Goal: Information Seeking & Learning: Understand process/instructions

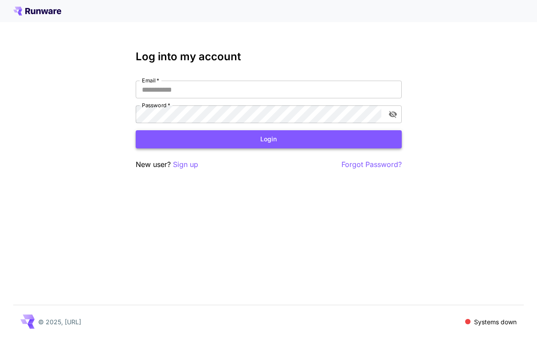
type input "**********"
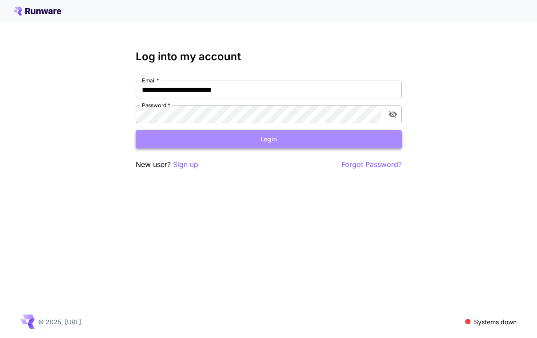
click at [249, 134] on button "Login" at bounding box center [269, 139] width 266 height 18
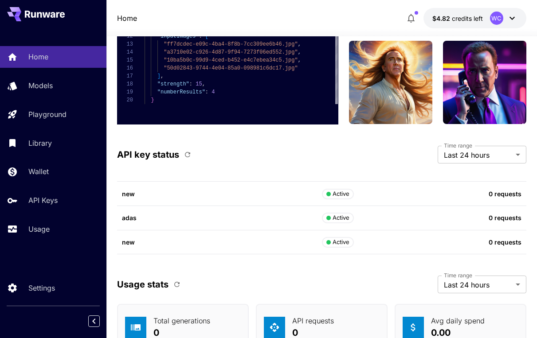
scroll to position [3351, 0]
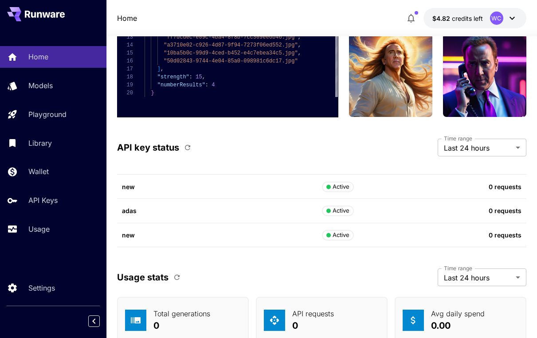
click at [39, 97] on div "Home Models Playground Library Wallet API Keys Usage" at bounding box center [53, 143] width 106 height 194
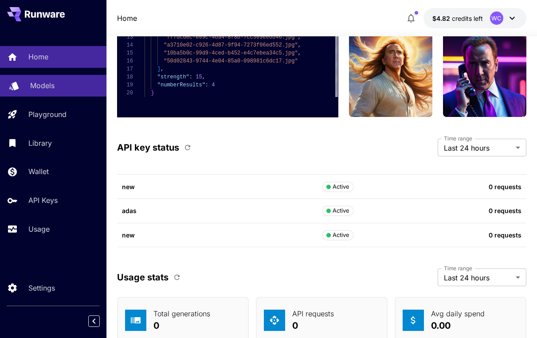
click at [28, 89] on link "Models" at bounding box center [53, 86] width 106 height 22
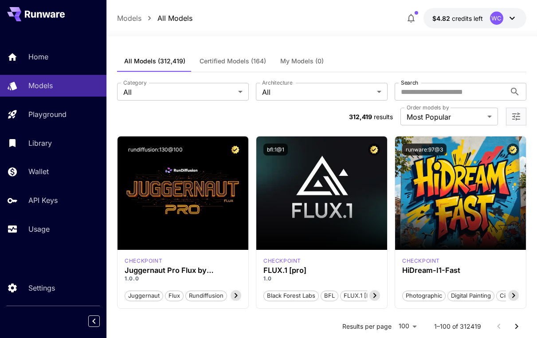
click at [238, 55] on button "Certified Models (164)" at bounding box center [232, 61] width 81 height 21
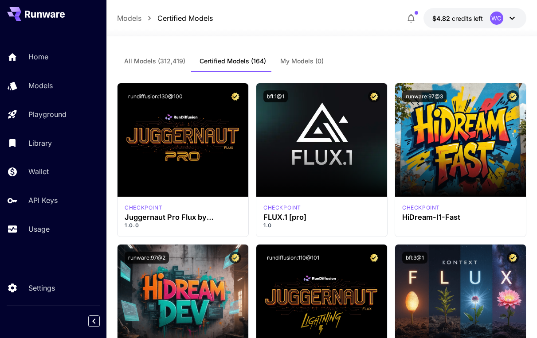
click at [159, 55] on button "All Models (312,419)" at bounding box center [154, 61] width 75 height 21
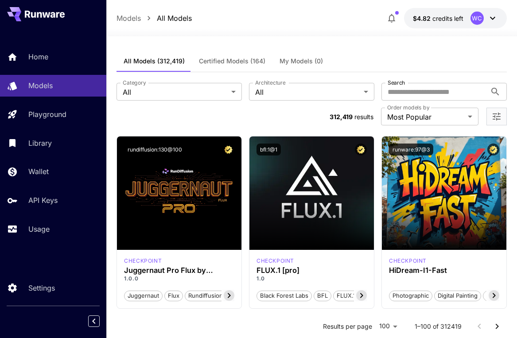
click at [487, 17] on div "WC" at bounding box center [484, 18] width 27 height 13
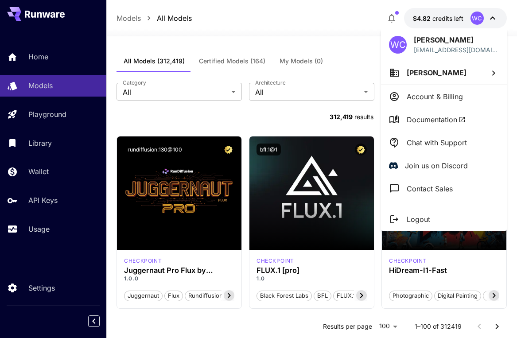
click at [434, 118] on span "Documentation" at bounding box center [436, 119] width 59 height 11
